Goal: Obtain resource: Download file/media

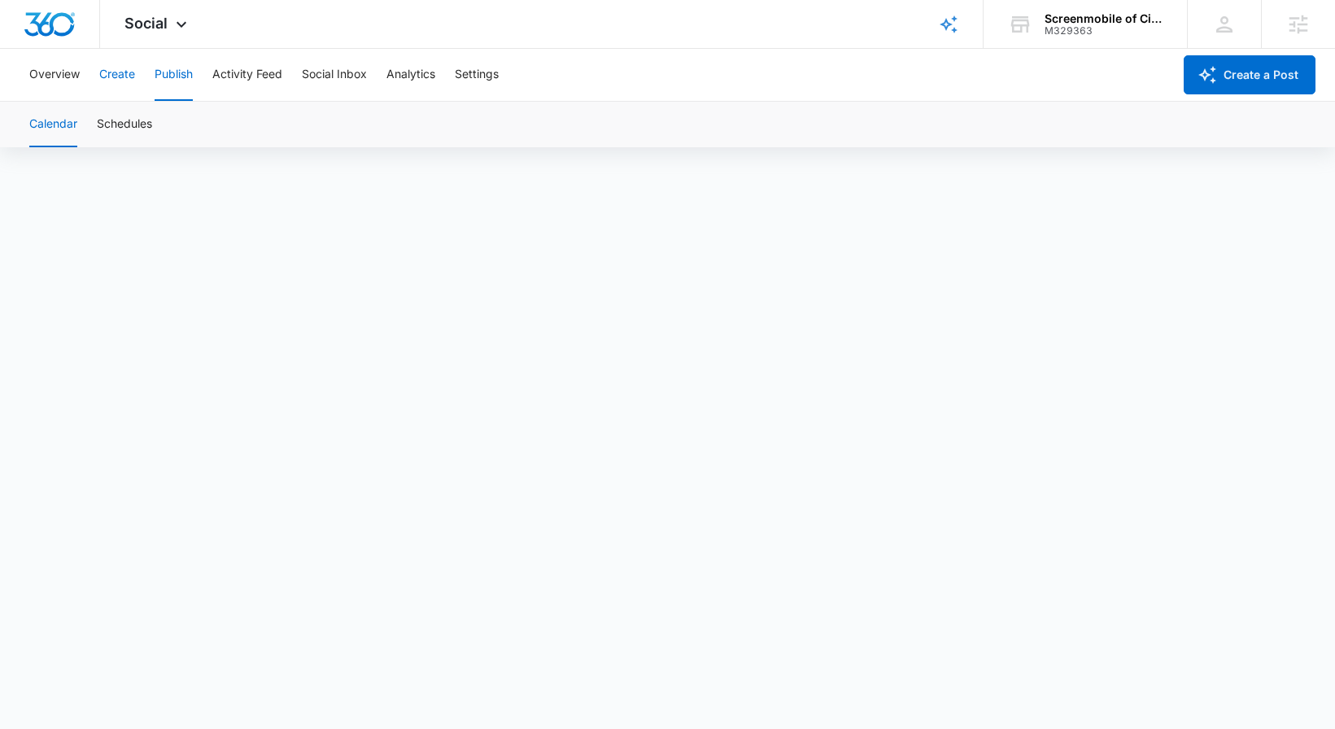
click at [104, 64] on button "Create" at bounding box center [117, 75] width 36 height 52
click at [173, 78] on button "Publish" at bounding box center [174, 75] width 38 height 52
click at [69, 78] on button "Overview" at bounding box center [54, 75] width 50 height 52
click at [117, 70] on button "Create" at bounding box center [117, 75] width 36 height 52
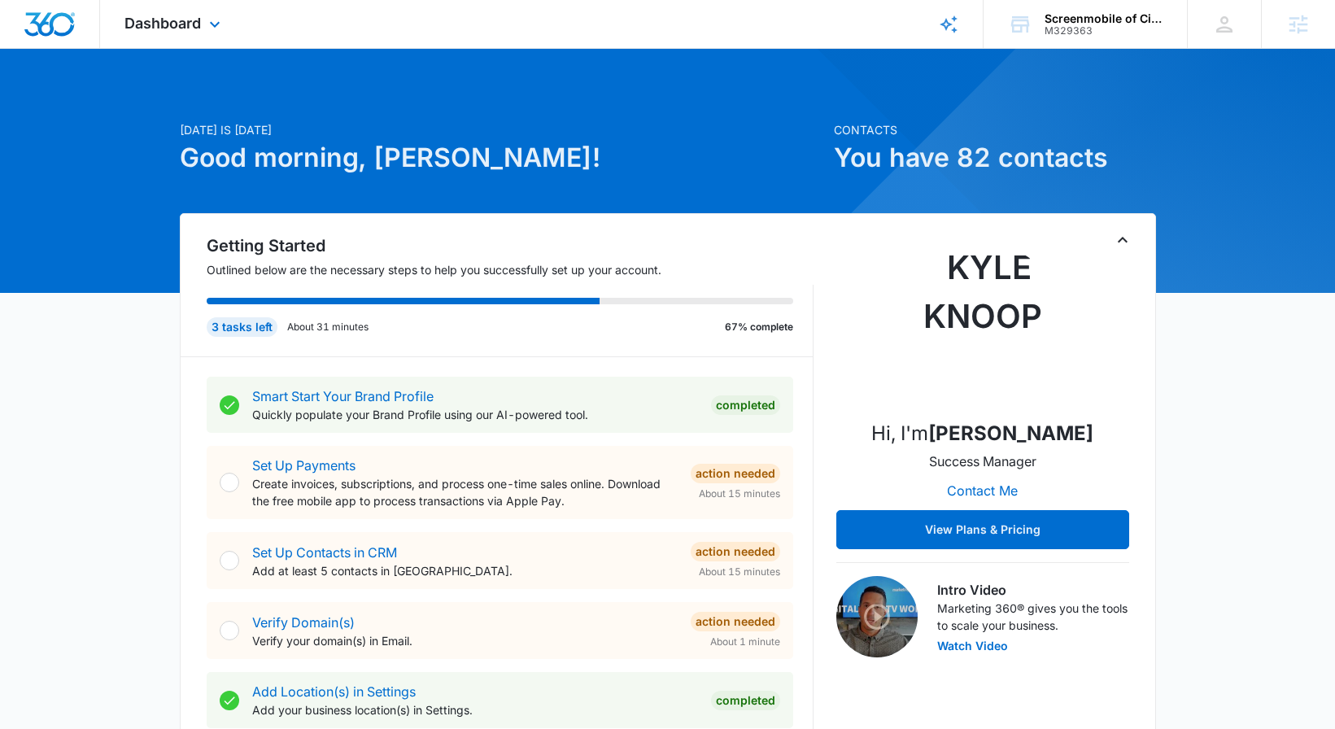
click at [203, 30] on div "Dashboard Apps Reputation Websites Forms CRM Email Social Shop Content Ads Inte…" at bounding box center [174, 24] width 149 height 48
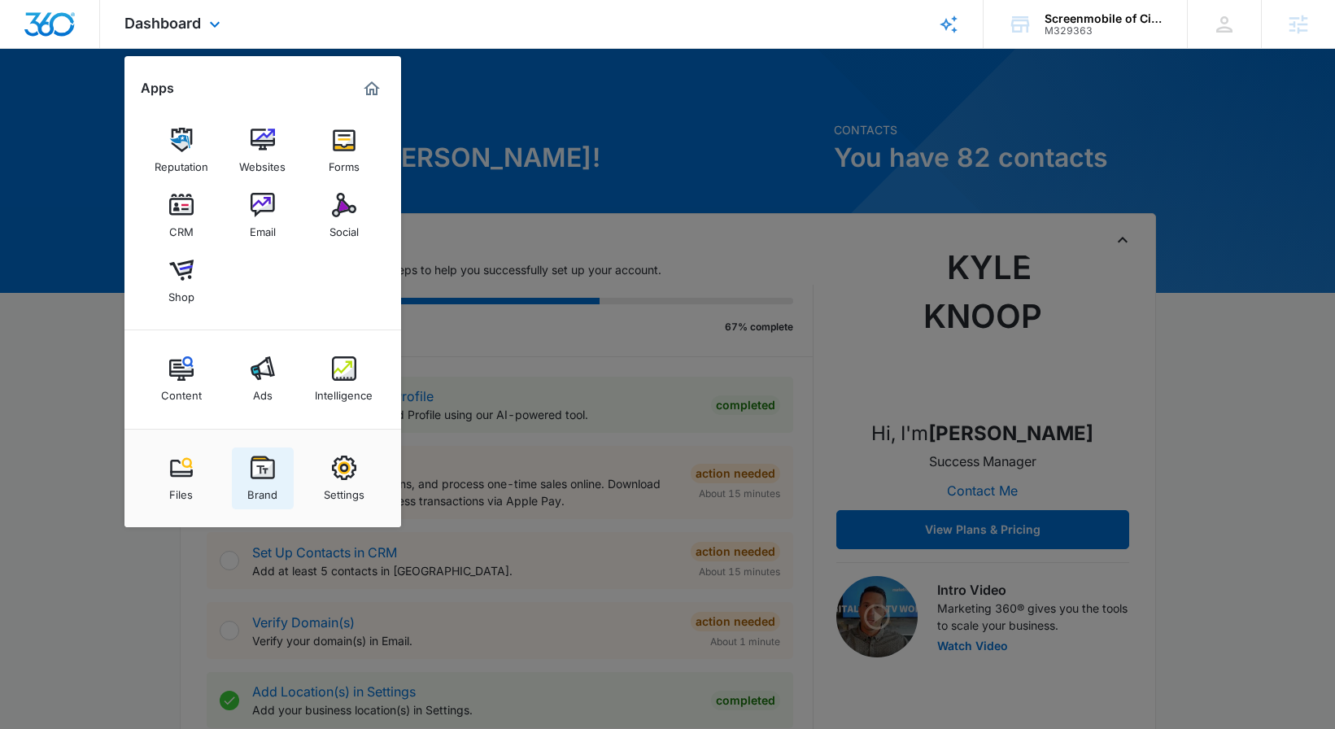
click at [267, 484] on div "Brand" at bounding box center [262, 490] width 30 height 21
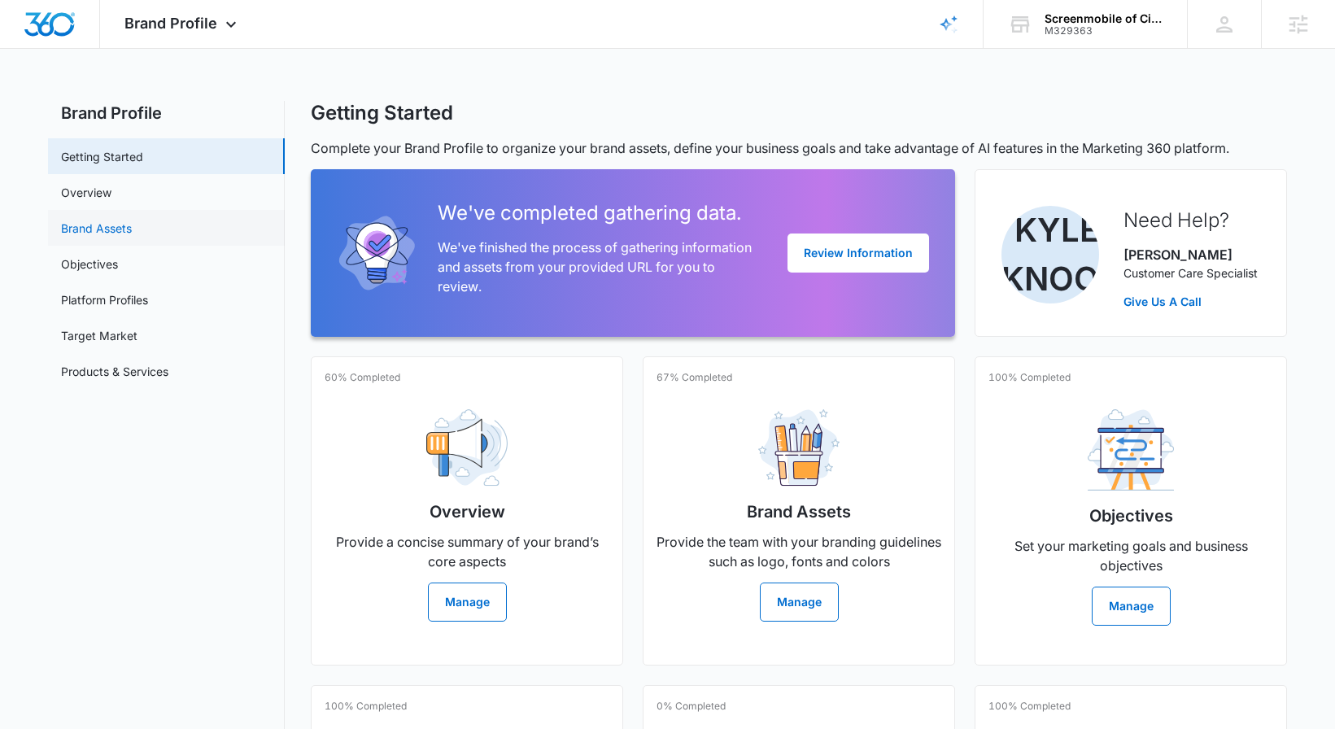
click at [132, 220] on link "Brand Assets" at bounding box center [96, 228] width 71 height 17
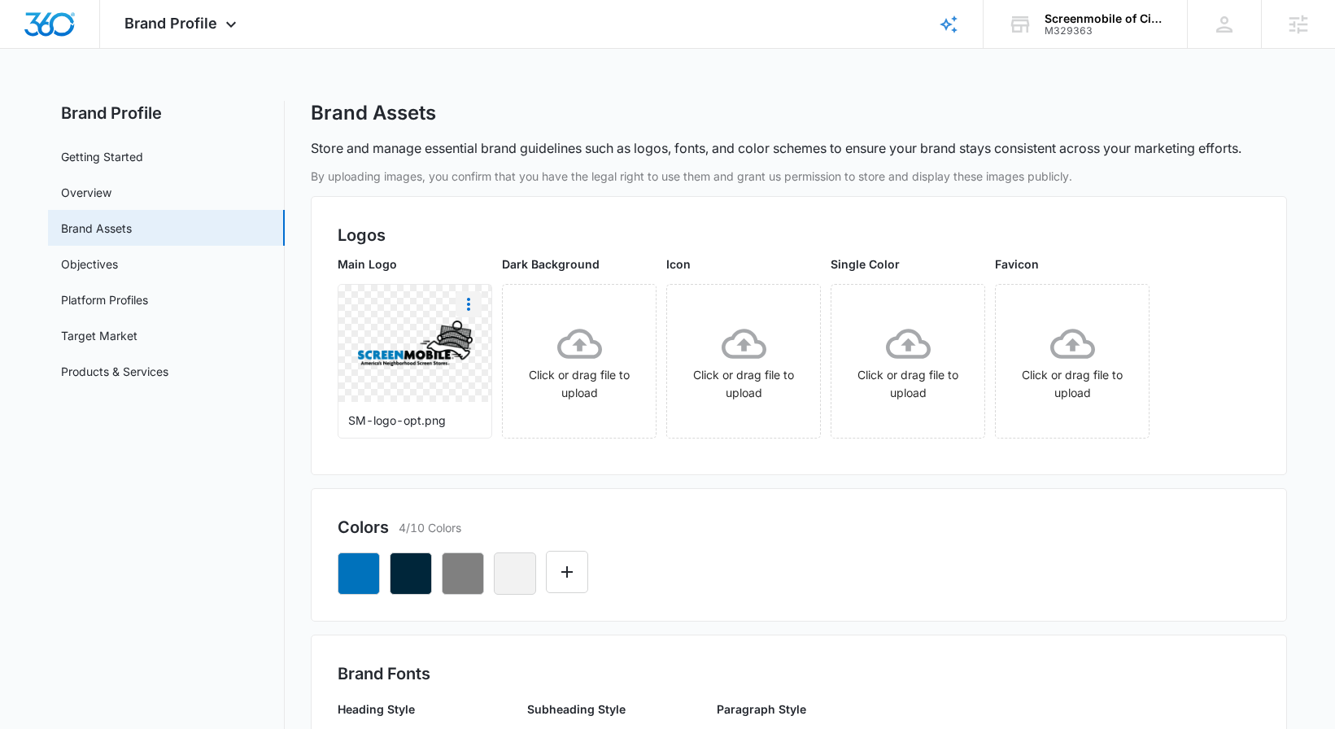
click at [479, 304] on button "More" at bounding box center [469, 304] width 26 height 26
click at [473, 355] on button "Download" at bounding box center [511, 350] width 111 height 24
